Goal: Information Seeking & Learning: Learn about a topic

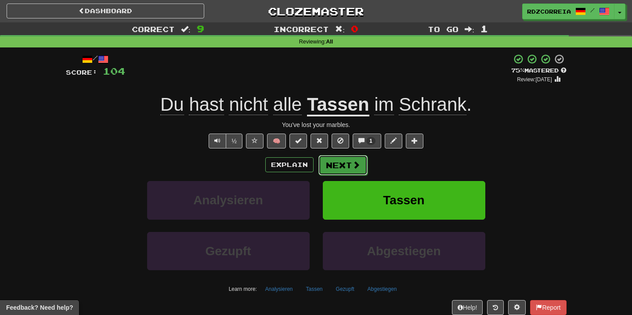
click at [342, 168] on button "Next" at bounding box center [343, 165] width 49 height 20
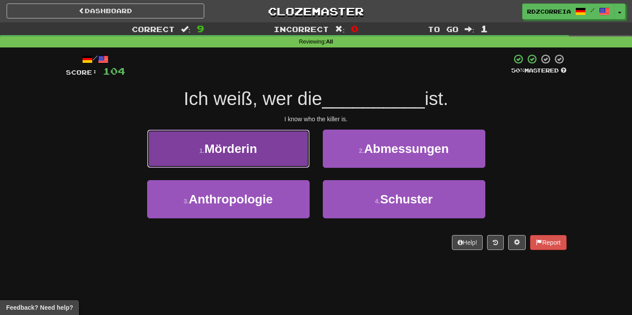
click at [280, 145] on button "1 . Mörderin" at bounding box center [228, 149] width 163 height 38
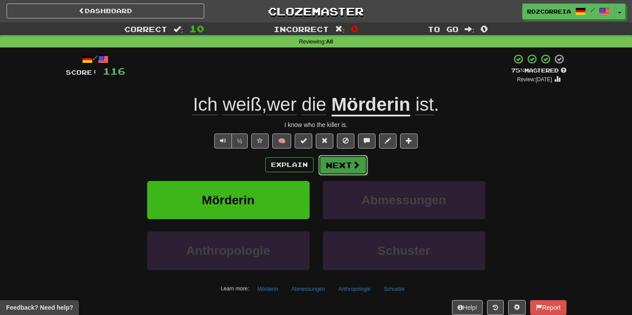
click at [346, 160] on button "Next" at bounding box center [343, 165] width 49 height 20
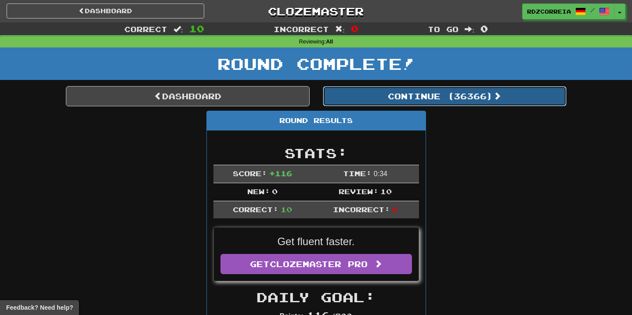
click at [392, 96] on button "Continue ( 36366 )" at bounding box center [445, 96] width 244 height 20
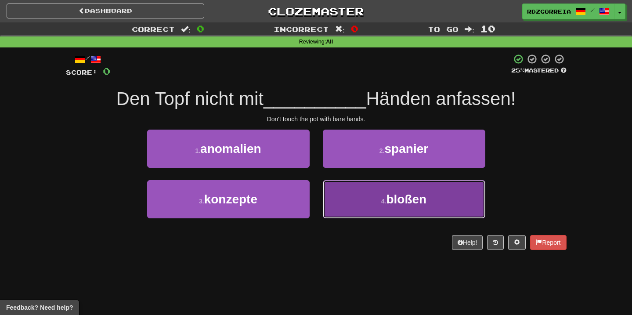
click at [399, 199] on span "bloßen" at bounding box center [406, 199] width 40 height 14
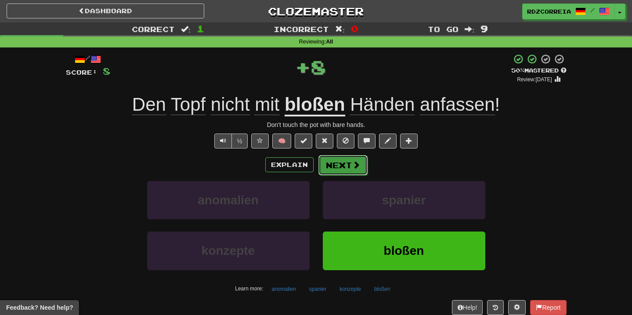
click at [341, 162] on button "Next" at bounding box center [343, 165] width 49 height 20
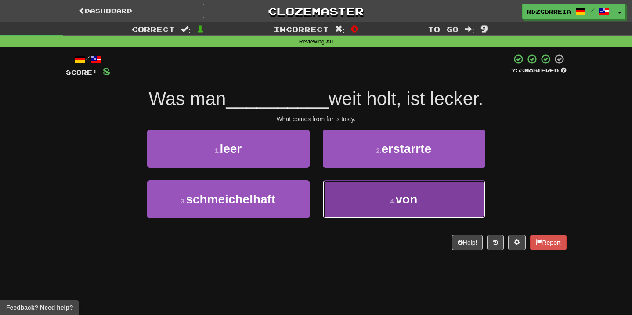
click at [373, 187] on button "4 . von" at bounding box center [404, 199] width 163 height 38
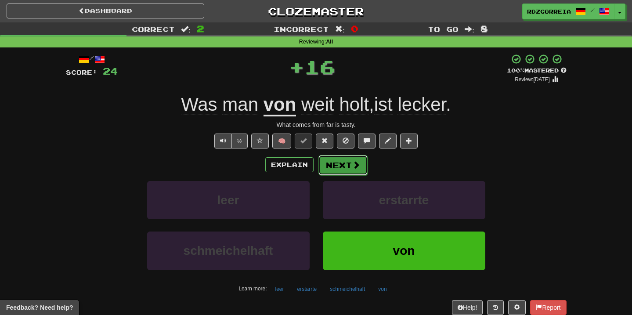
click at [344, 162] on button "Next" at bounding box center [343, 165] width 49 height 20
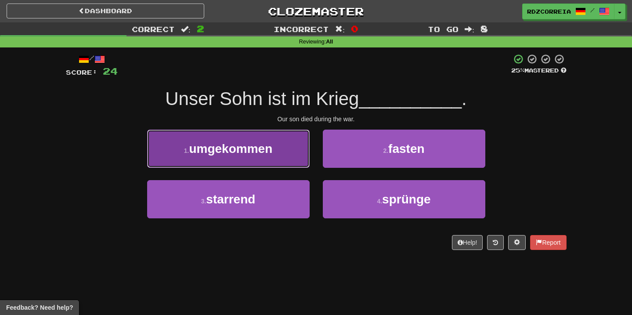
click at [266, 157] on button "1 . umgekommen" at bounding box center [228, 149] width 163 height 38
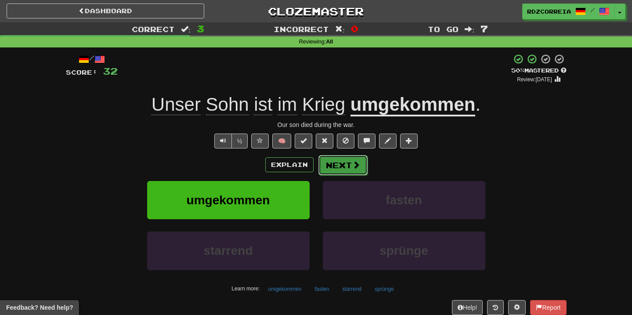
click at [341, 167] on button "Next" at bounding box center [343, 165] width 49 height 20
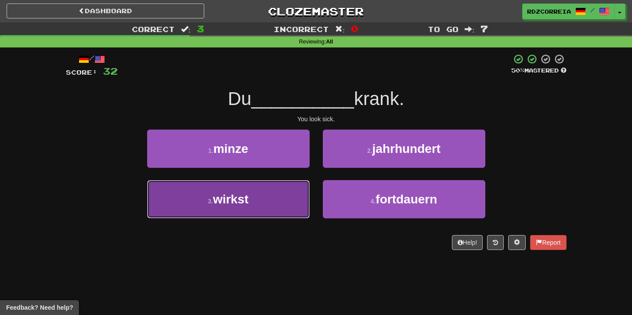
click at [242, 193] on span "wirkst" at bounding box center [231, 199] width 36 height 14
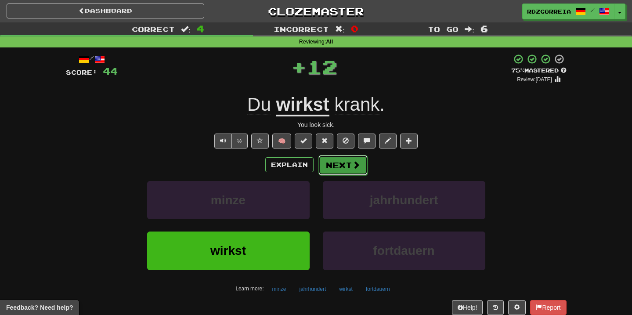
click at [349, 163] on button "Next" at bounding box center [343, 165] width 49 height 20
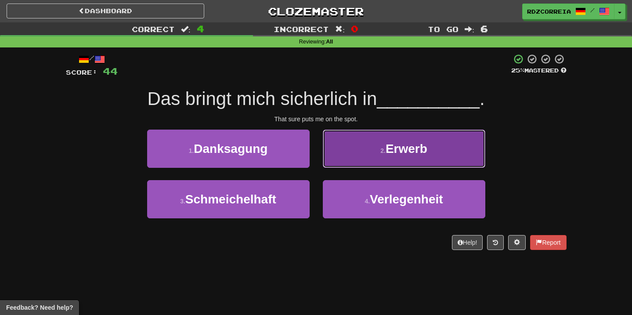
click at [352, 160] on button "2 . Erwerb" at bounding box center [404, 149] width 163 height 38
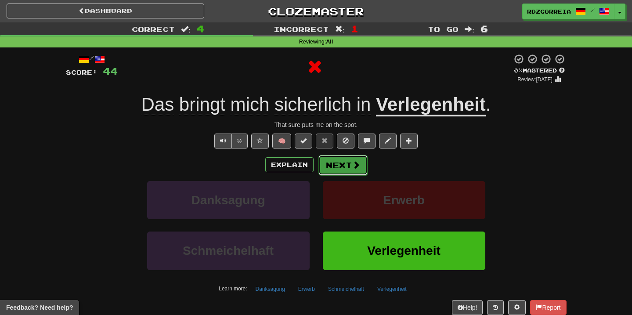
click at [338, 166] on button "Next" at bounding box center [343, 165] width 49 height 20
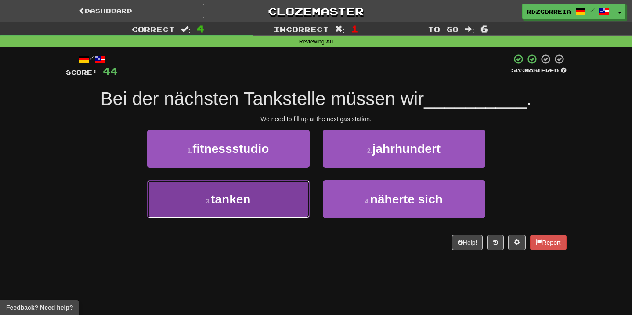
click at [295, 202] on button "3 . tanken" at bounding box center [228, 199] width 163 height 38
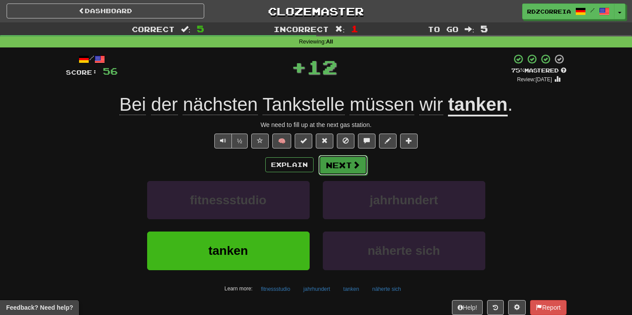
click at [353, 169] on span at bounding box center [356, 165] width 8 height 8
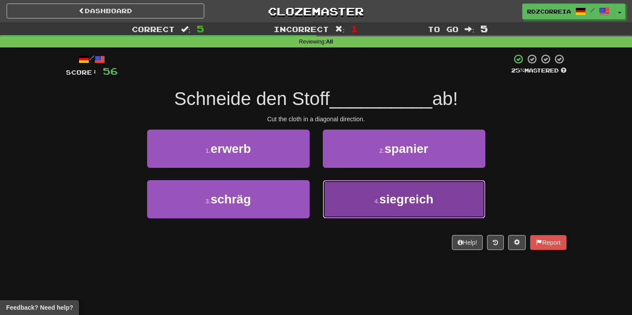
click at [353, 196] on button "4 . siegreich" at bounding box center [404, 199] width 163 height 38
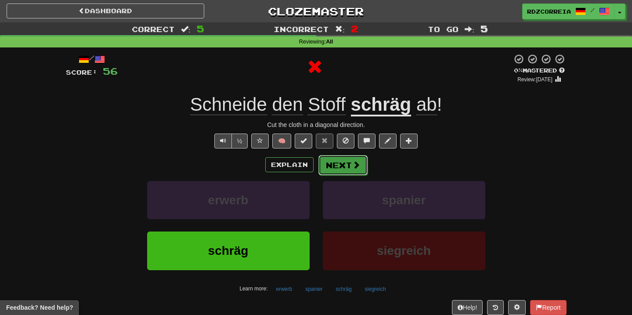
click at [333, 170] on button "Next" at bounding box center [343, 165] width 49 height 20
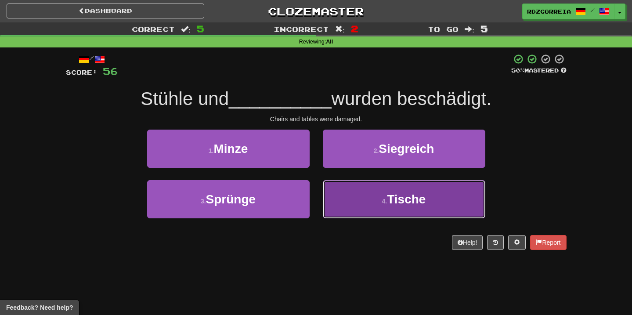
click at [374, 207] on button "4 . Tische" at bounding box center [404, 199] width 163 height 38
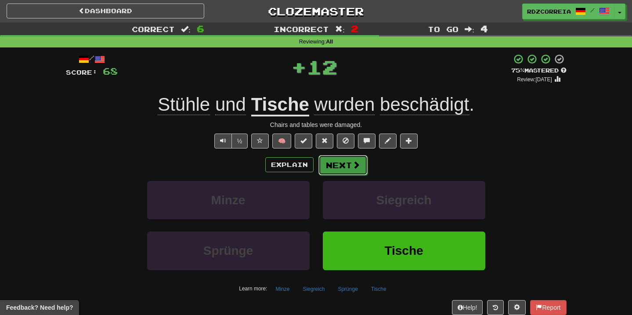
click at [337, 166] on button "Next" at bounding box center [343, 165] width 49 height 20
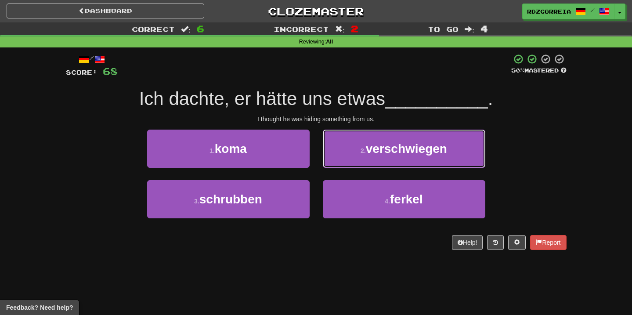
click at [363, 153] on small "2 ." at bounding box center [363, 150] width 5 height 7
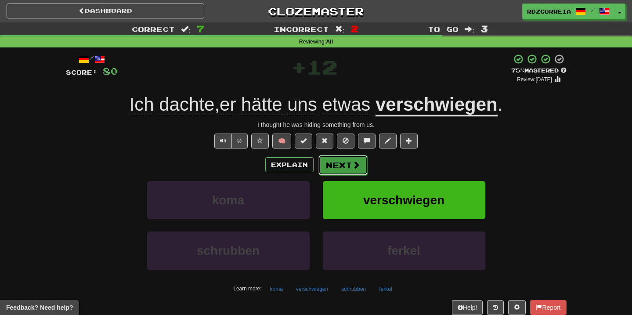
click at [341, 170] on button "Next" at bounding box center [343, 165] width 49 height 20
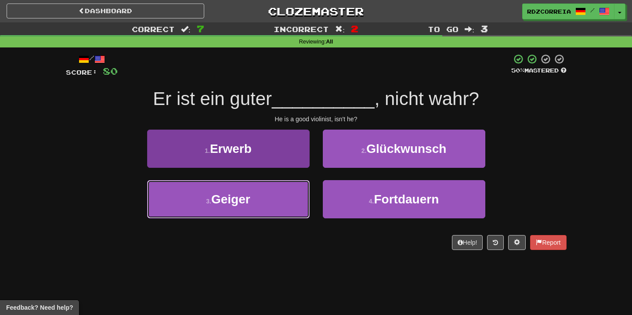
click at [293, 184] on button "3 . Geiger" at bounding box center [228, 199] width 163 height 38
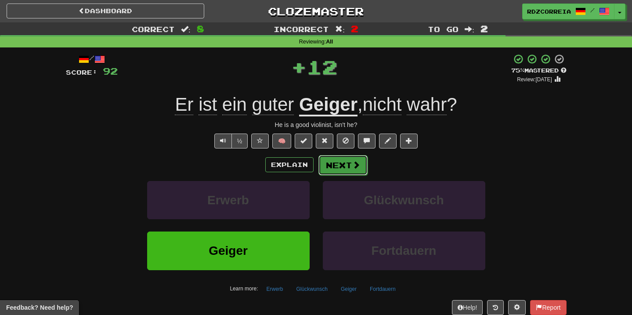
click at [339, 163] on button "Next" at bounding box center [343, 165] width 49 height 20
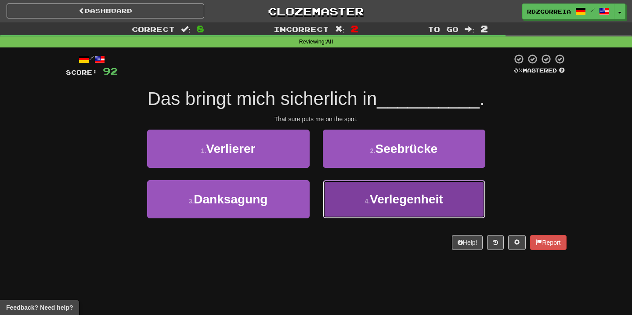
click at [345, 194] on button "4 . Verlegenheit" at bounding box center [404, 199] width 163 height 38
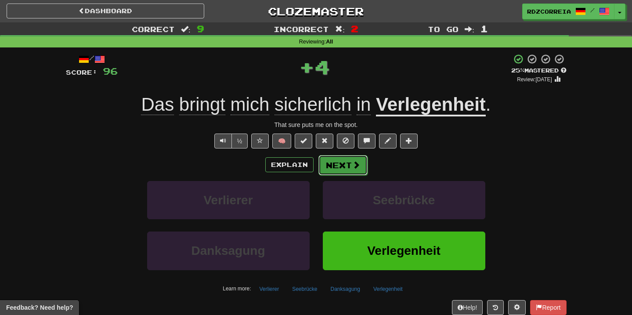
click at [334, 170] on button "Next" at bounding box center [343, 165] width 49 height 20
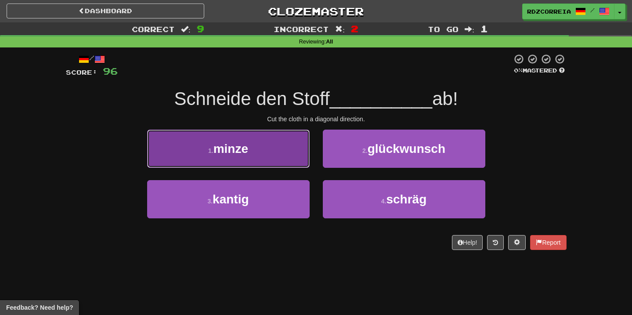
click at [254, 151] on button "1 . minze" at bounding box center [228, 149] width 163 height 38
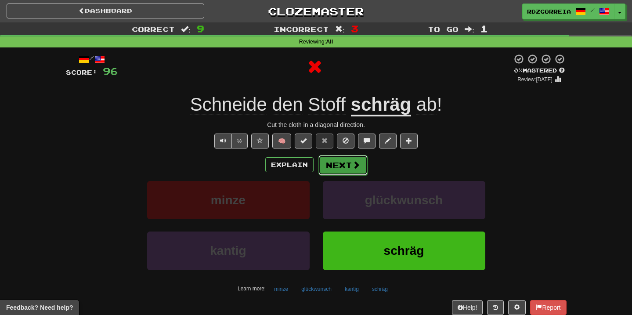
click at [324, 161] on button "Next" at bounding box center [343, 165] width 49 height 20
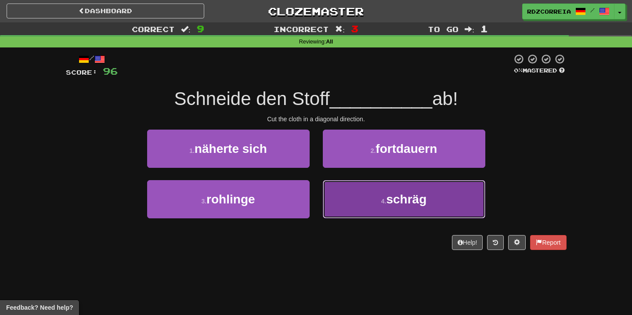
click at [359, 186] on button "4 . schräg" at bounding box center [404, 199] width 163 height 38
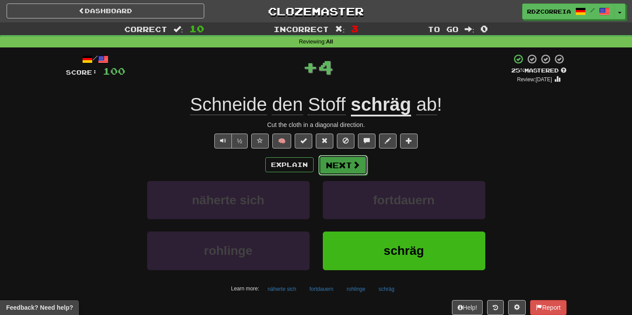
click at [341, 169] on button "Next" at bounding box center [343, 165] width 49 height 20
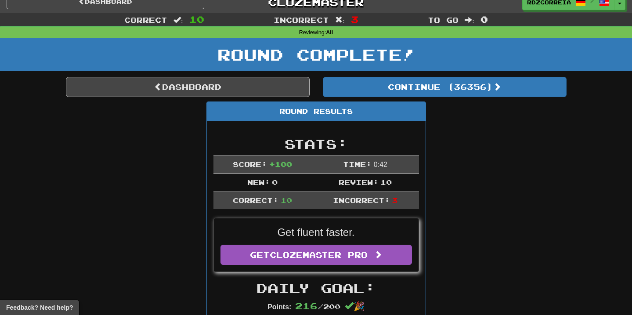
scroll to position [11, 0]
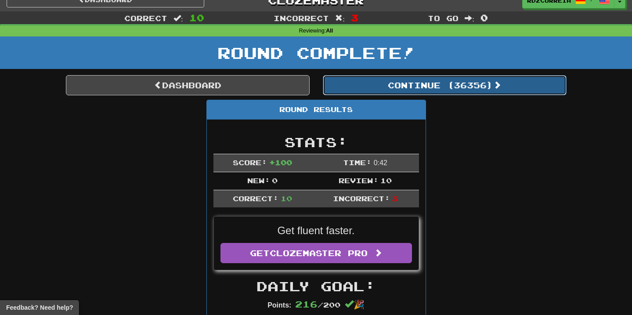
click at [447, 84] on button "Continue ( 36356 )" at bounding box center [445, 85] width 244 height 20
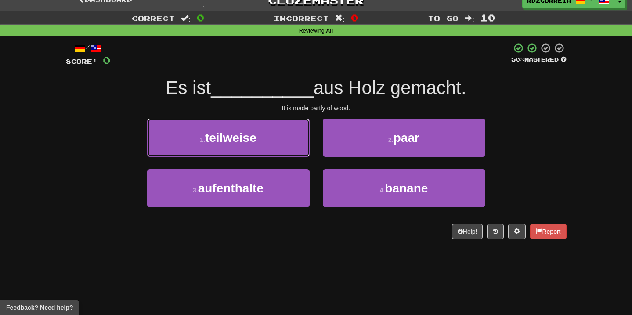
click at [283, 139] on button "1 . teilweise" at bounding box center [228, 138] width 163 height 38
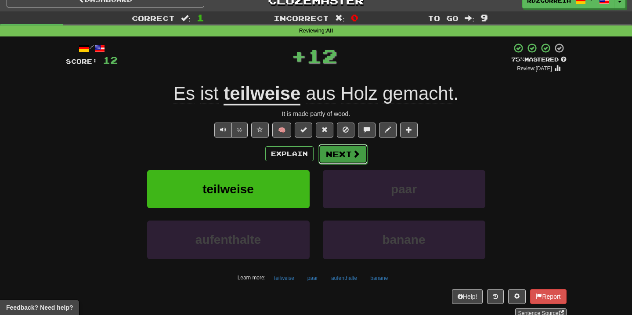
click at [357, 156] on span at bounding box center [356, 154] width 8 height 8
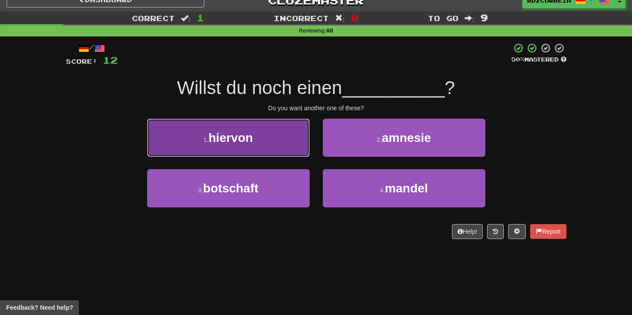
click at [287, 146] on button "1 . hiervon" at bounding box center [228, 138] width 163 height 38
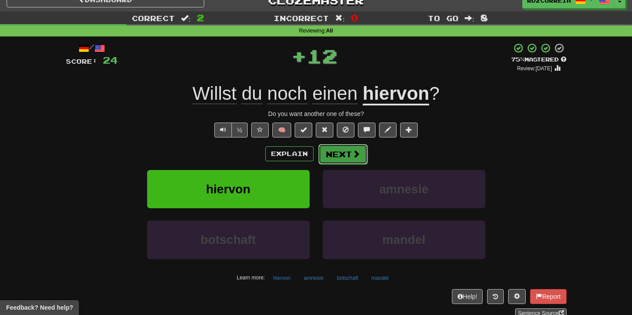
click at [342, 157] on button "Next" at bounding box center [343, 154] width 49 height 20
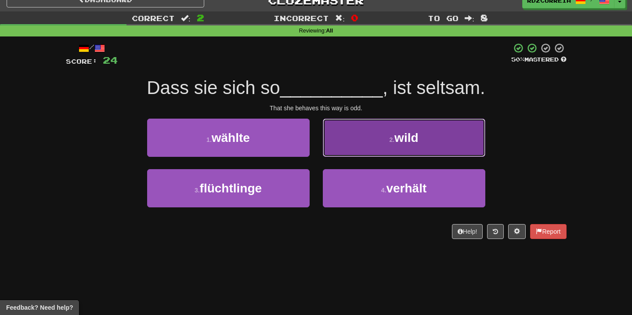
click at [365, 153] on button "2 . wild" at bounding box center [404, 138] width 163 height 38
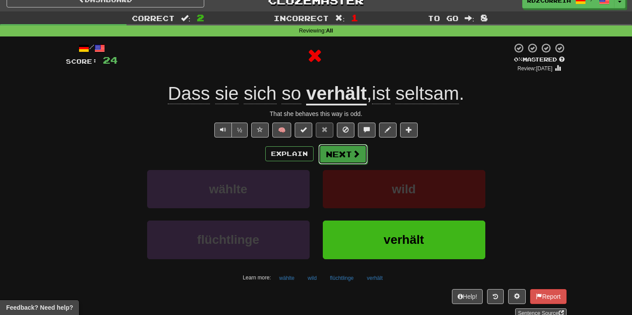
click at [350, 158] on button "Next" at bounding box center [343, 154] width 49 height 20
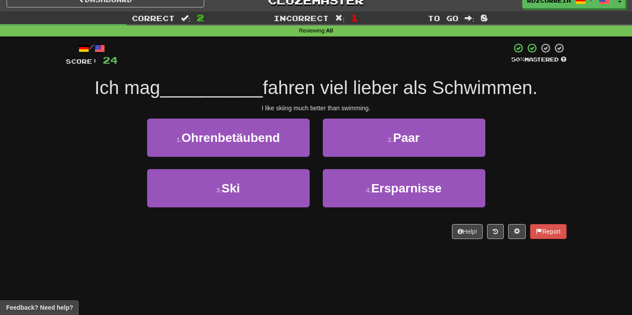
click at [257, 211] on div "3 . Ski" at bounding box center [229, 194] width 176 height 51
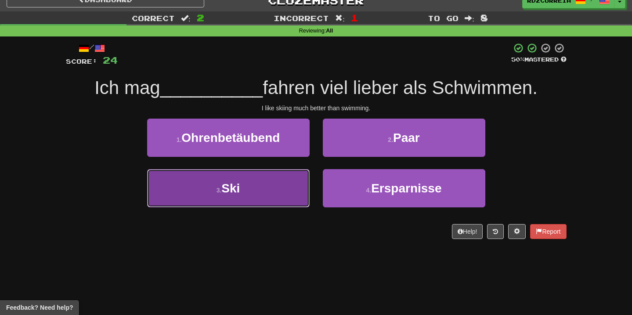
click at [272, 196] on button "3 . Ski" at bounding box center [228, 188] width 163 height 38
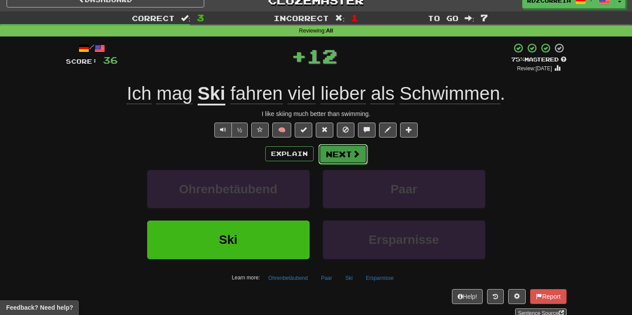
click at [352, 159] on button "Next" at bounding box center [343, 154] width 49 height 20
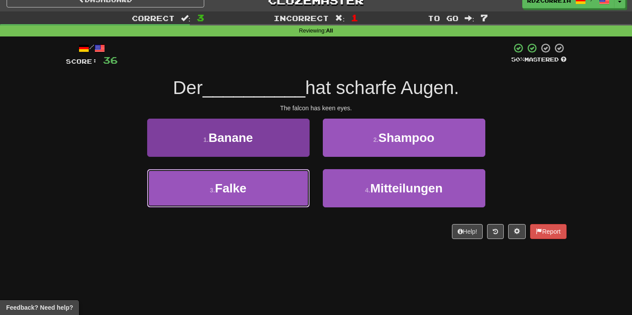
click at [283, 193] on button "3 . Falke" at bounding box center [228, 188] width 163 height 38
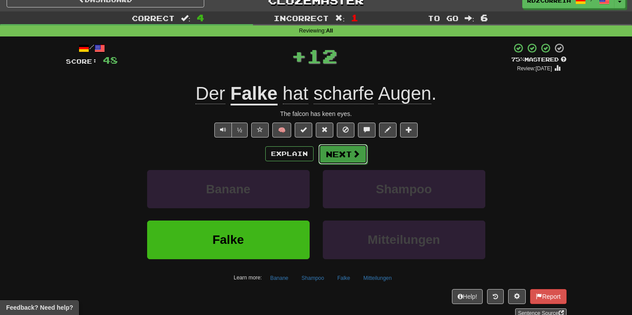
click at [351, 154] on button "Next" at bounding box center [343, 154] width 49 height 20
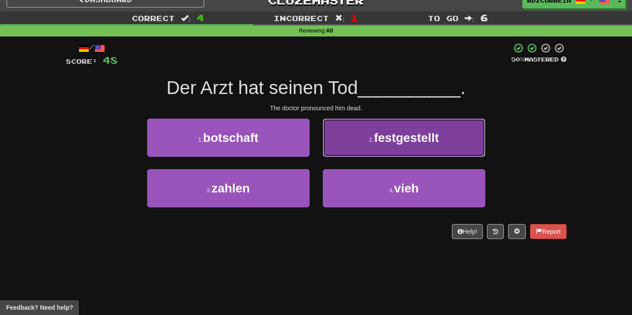
click at [383, 153] on button "2 . festgestellt" at bounding box center [404, 138] width 163 height 38
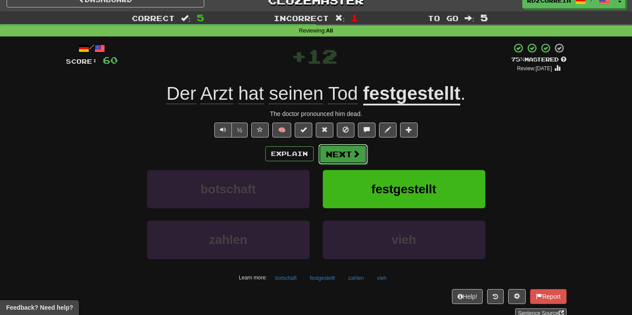
click at [341, 161] on button "Next" at bounding box center [343, 154] width 49 height 20
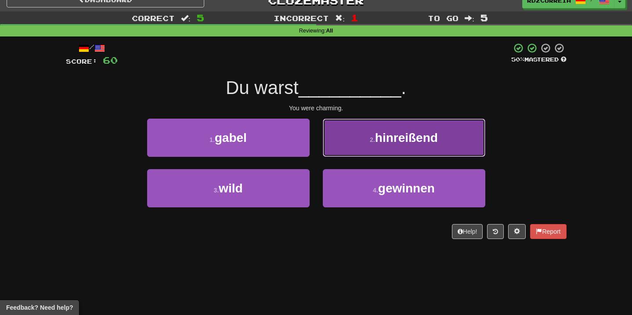
click at [380, 149] on button "2 . hinreißend" at bounding box center [404, 138] width 163 height 38
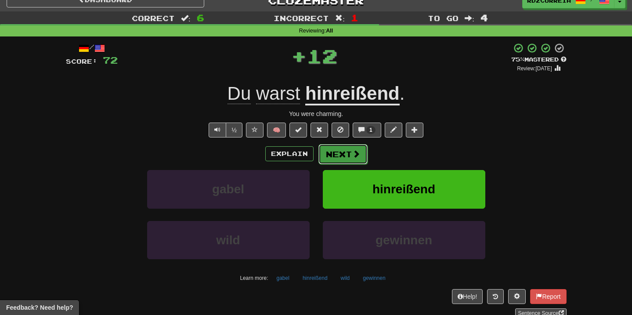
click at [334, 158] on button "Next" at bounding box center [343, 154] width 49 height 20
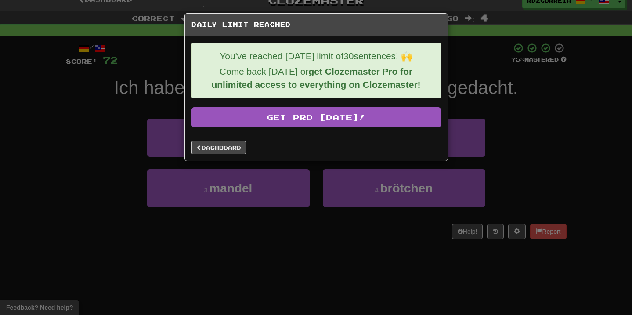
click at [233, 155] on div "Dashboard" at bounding box center [316, 147] width 263 height 27
click at [231, 144] on link "Dashboard" at bounding box center [219, 147] width 54 height 13
